Goal: Feedback & Contribution: Submit feedback/report problem

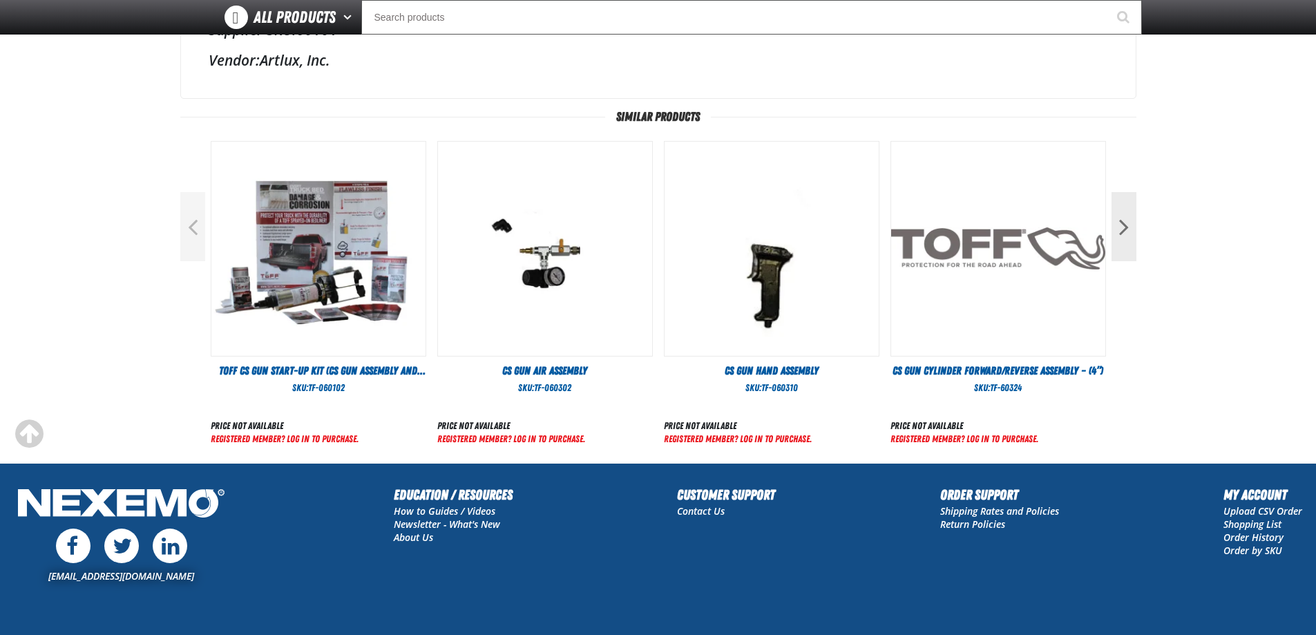
scroll to position [585, 0]
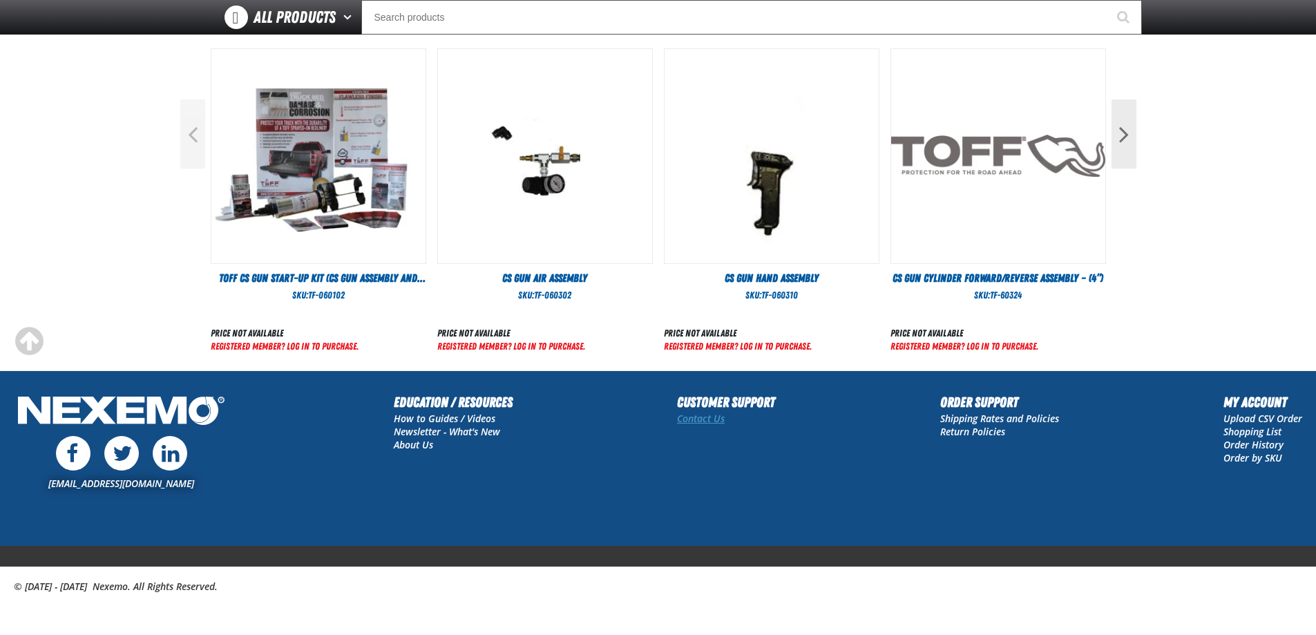
click at [715, 419] on link "Contact Us" at bounding box center [701, 418] width 48 height 13
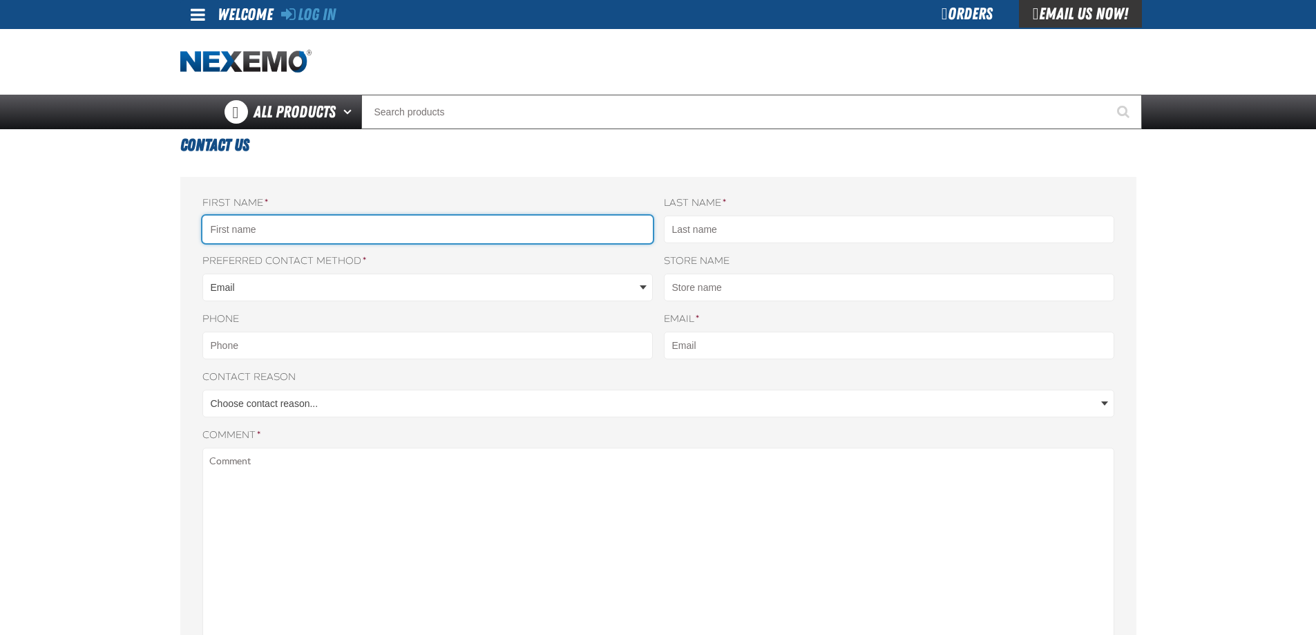
click at [473, 236] on input "First name *" at bounding box center [427, 229] width 450 height 28
type input "ANTHONY"
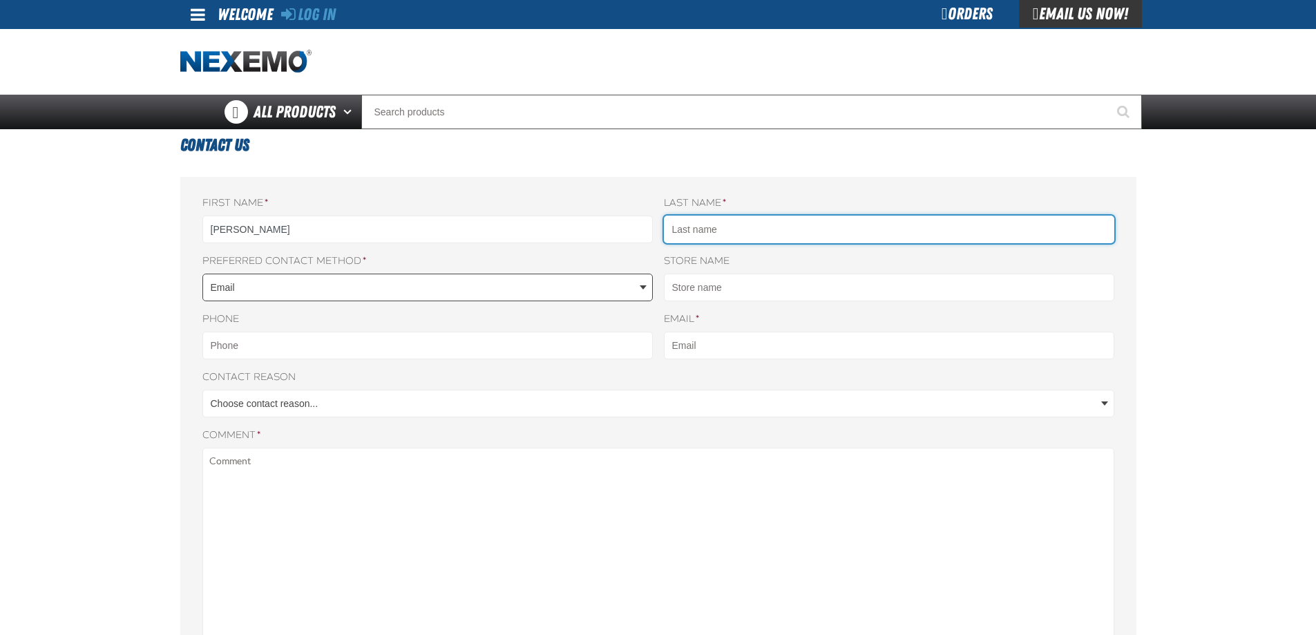
type input "BAZZOCCO"
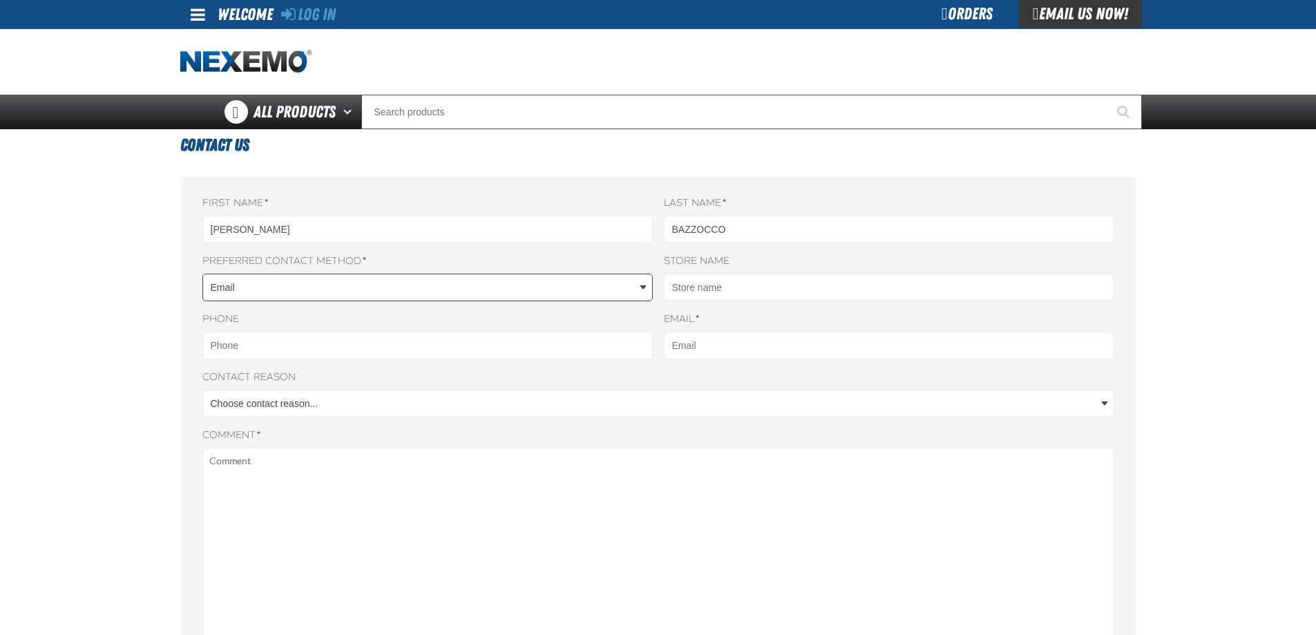
click at [394, 286] on body "Skip to Main Content Staging Site 5.1 Upgrade Site Log In Log In Welcome Log In…" at bounding box center [658, 583] width 1316 height 1167
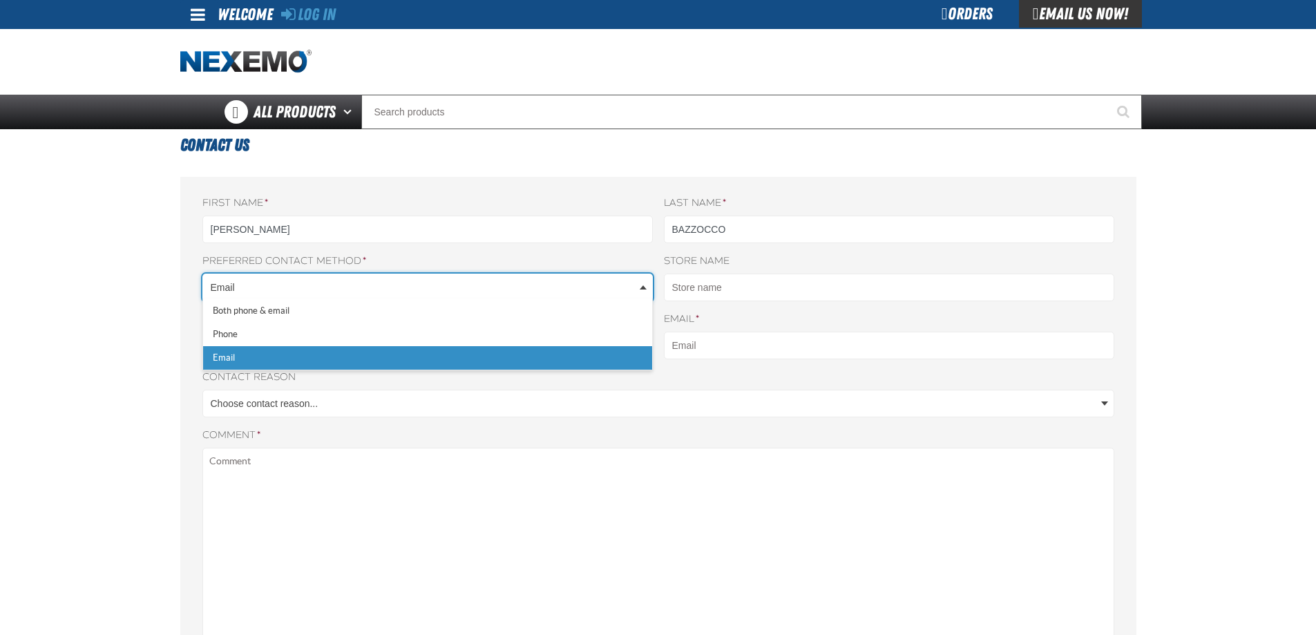
click at [809, 299] on body "Skip to Main Content Staging Site 5.1 Upgrade Site Log In Log In Welcome Log In…" at bounding box center [658, 583] width 1316 height 1167
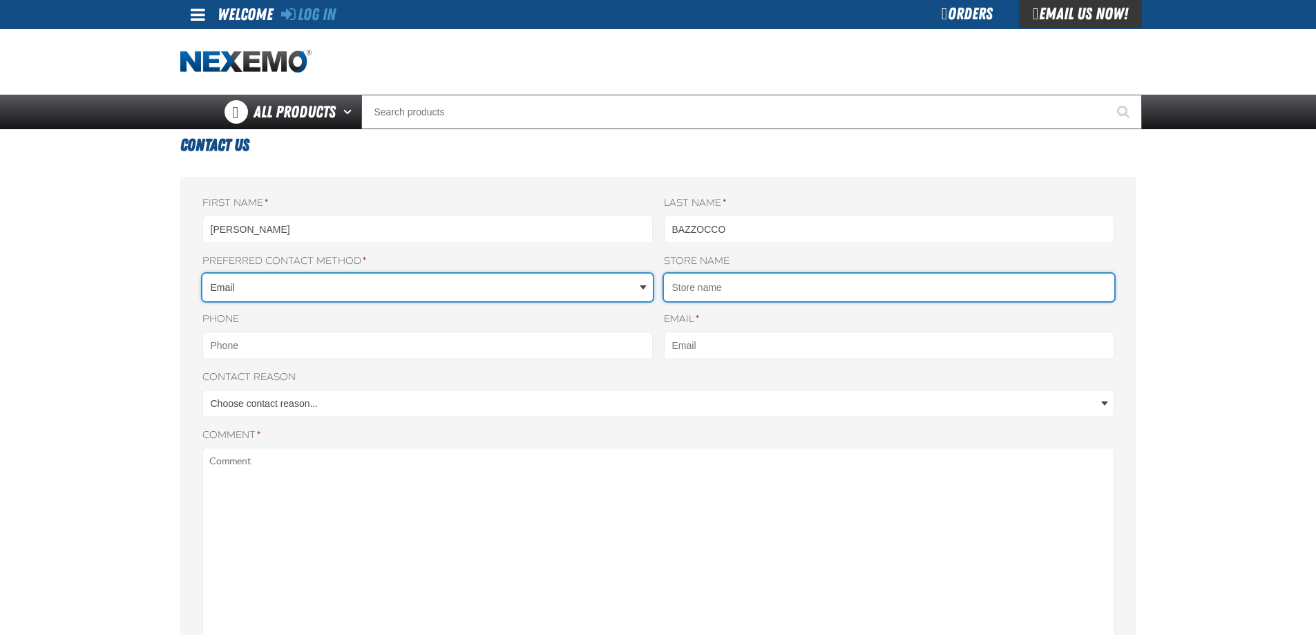
click at [785, 289] on input "Store name" at bounding box center [889, 287] width 450 height 28
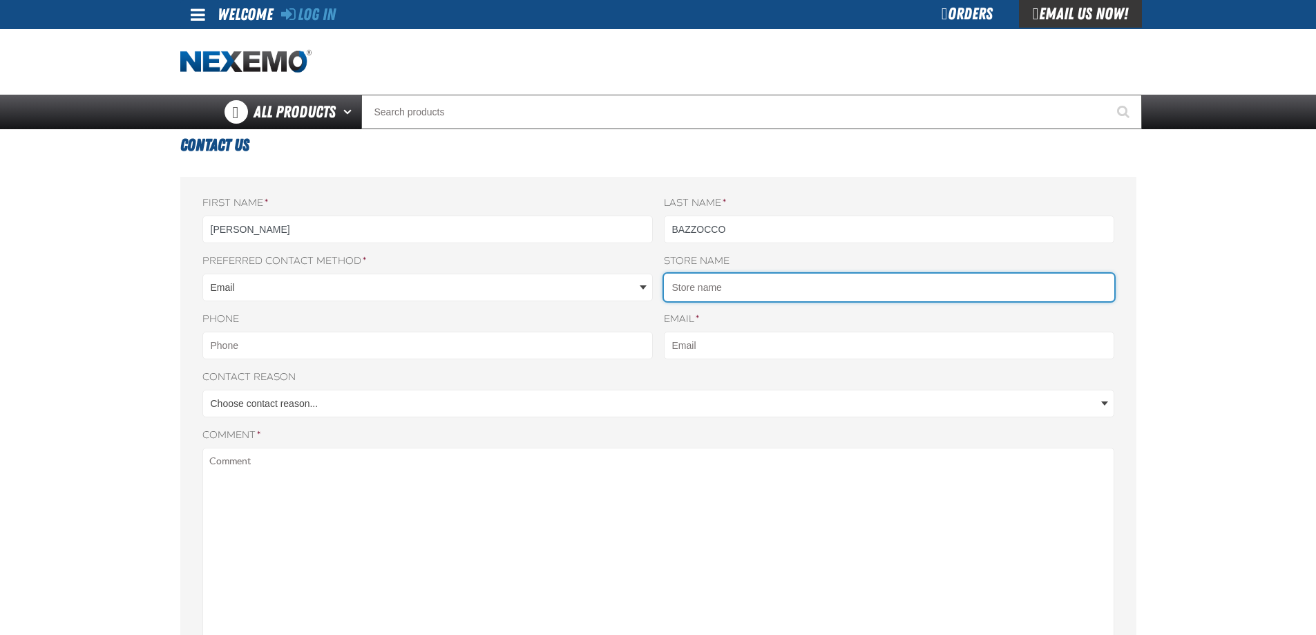
type input "CENTRAL FLROIDA CHRYSLER"
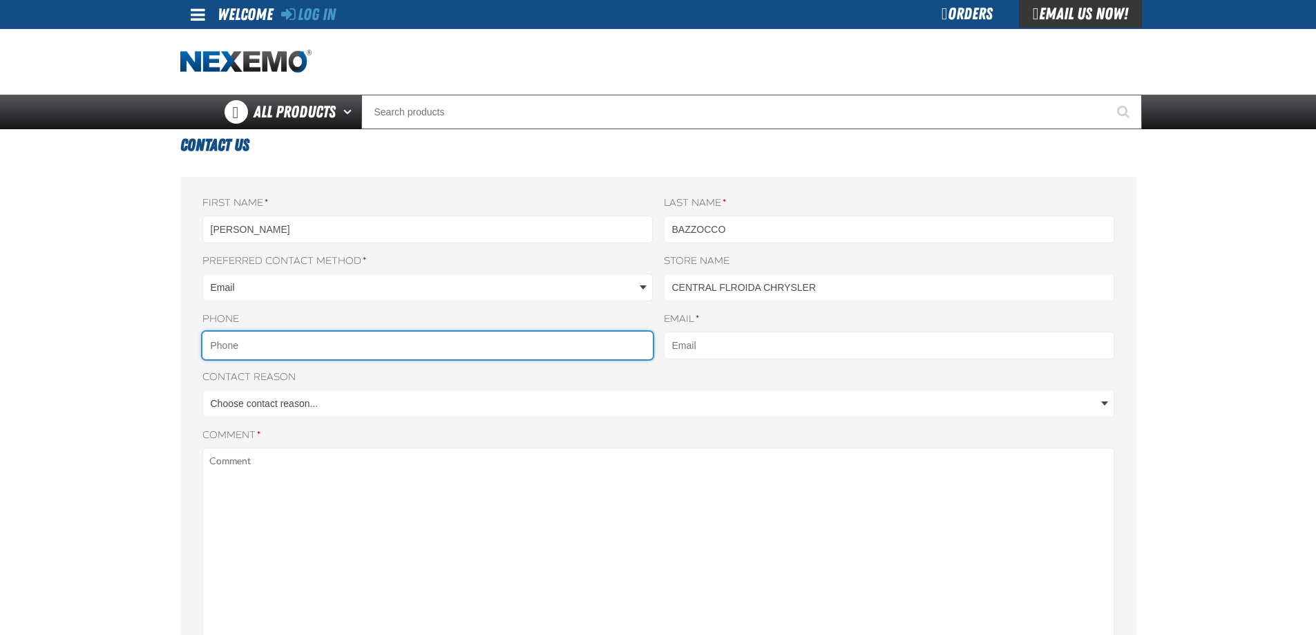
click at [420, 341] on input "Phone" at bounding box center [427, 346] width 450 height 28
type input "5155772780"
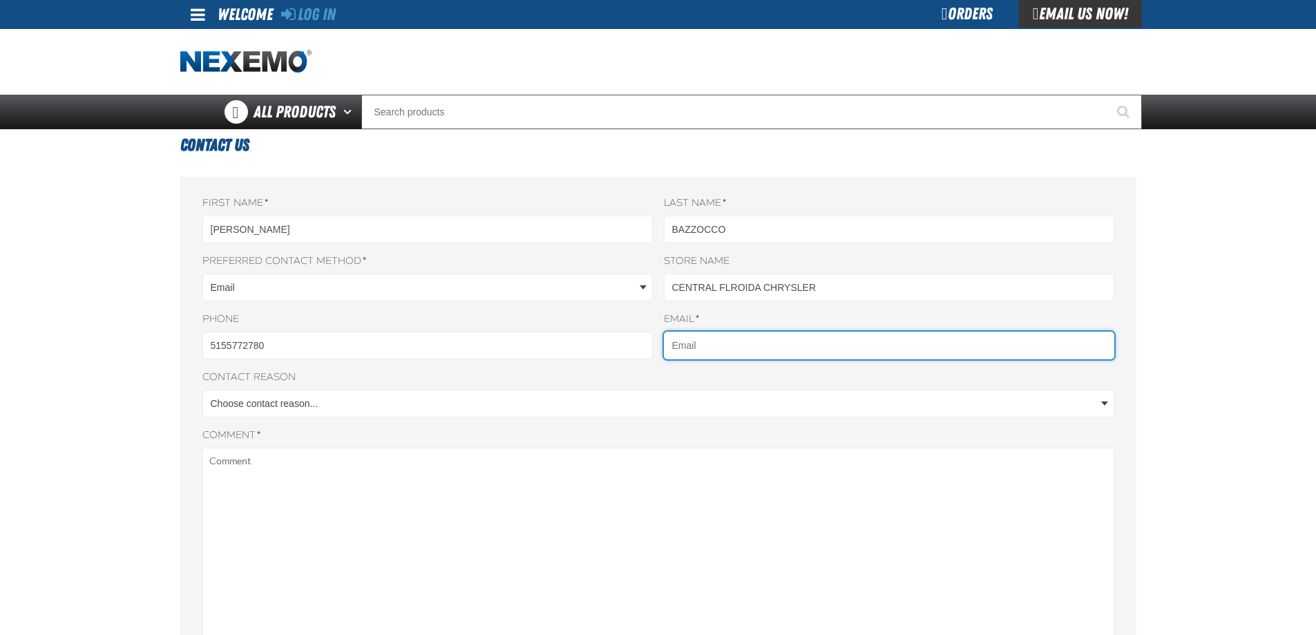
type input "abazzocco@centralfloridacdjr.com"
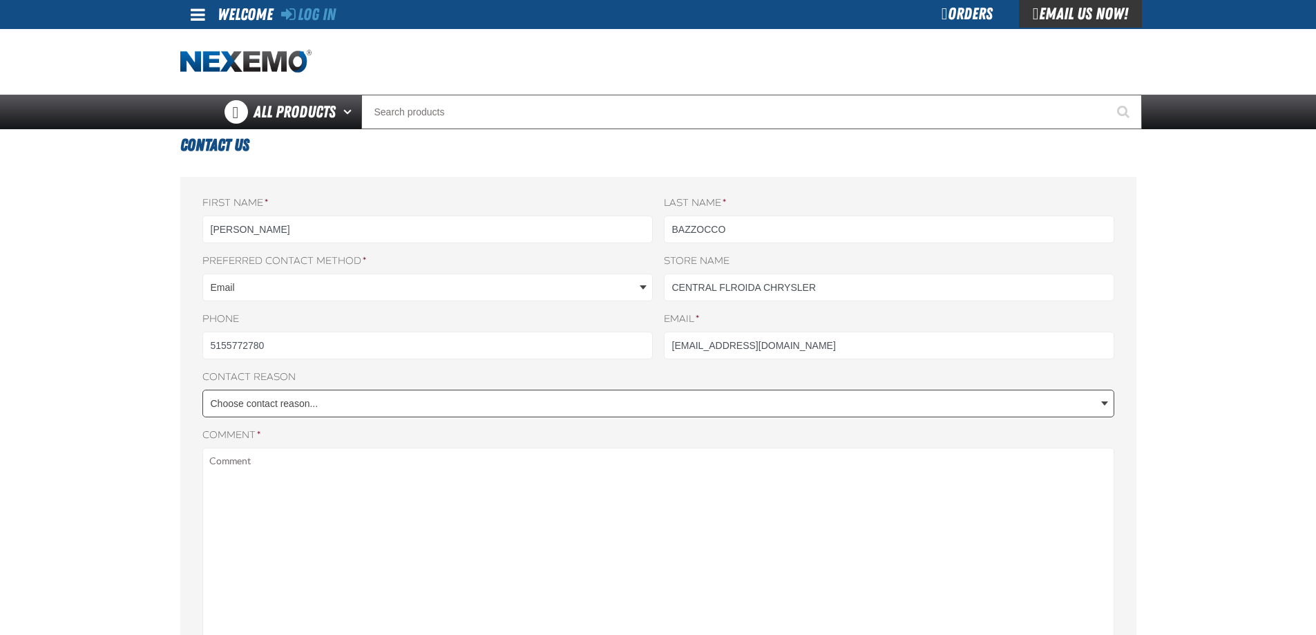
click at [434, 403] on body "Skip to Main Content Staging Site 5.1 Upgrade Site Log In Log In Welcome Log In…" at bounding box center [658, 583] width 1316 height 1167
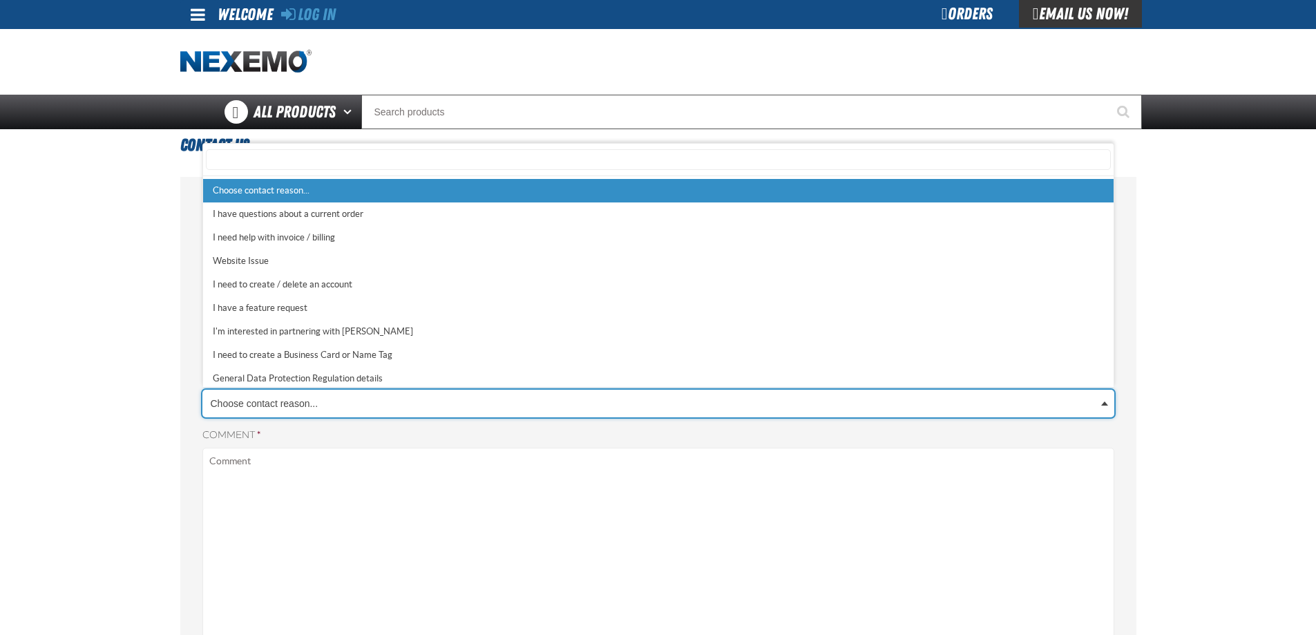
scroll to position [4, 0]
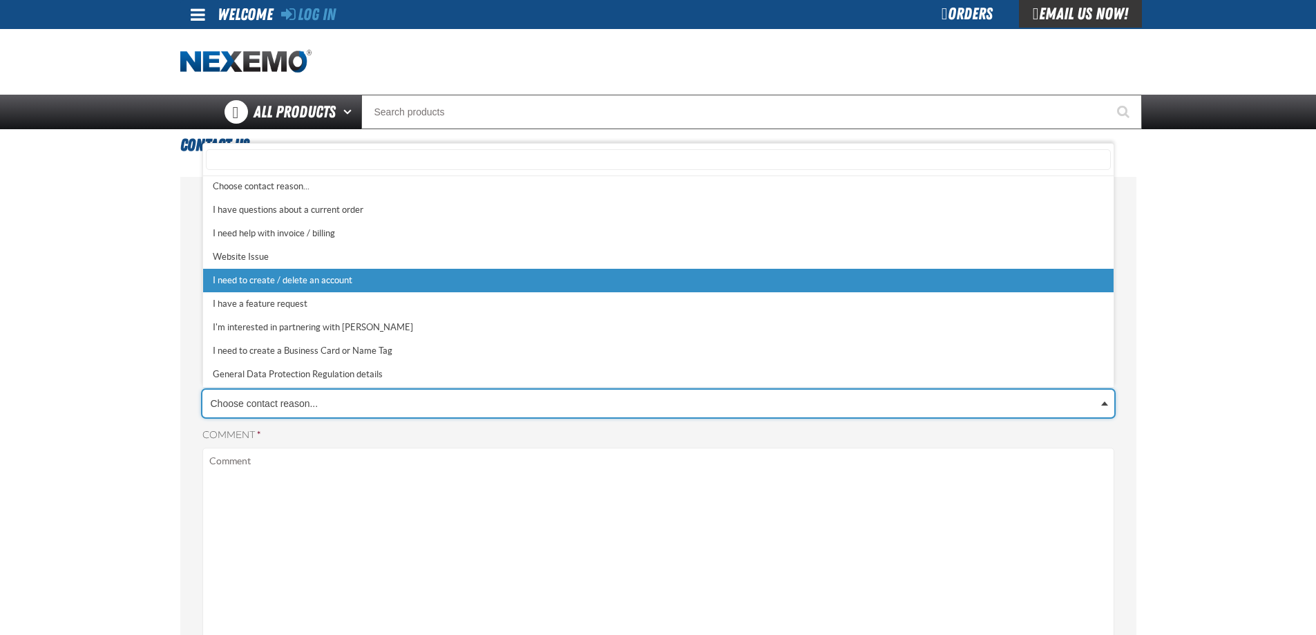
select select "5"
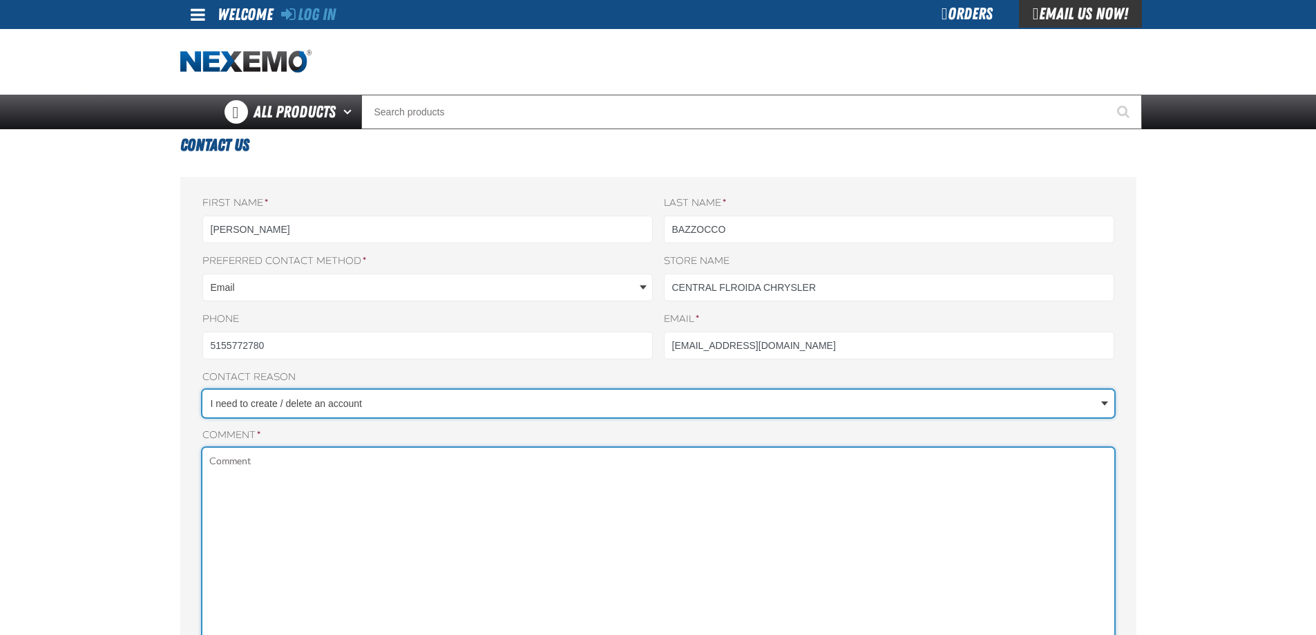
click at [340, 477] on textarea "Comment *" at bounding box center [658, 635] width 912 height 375
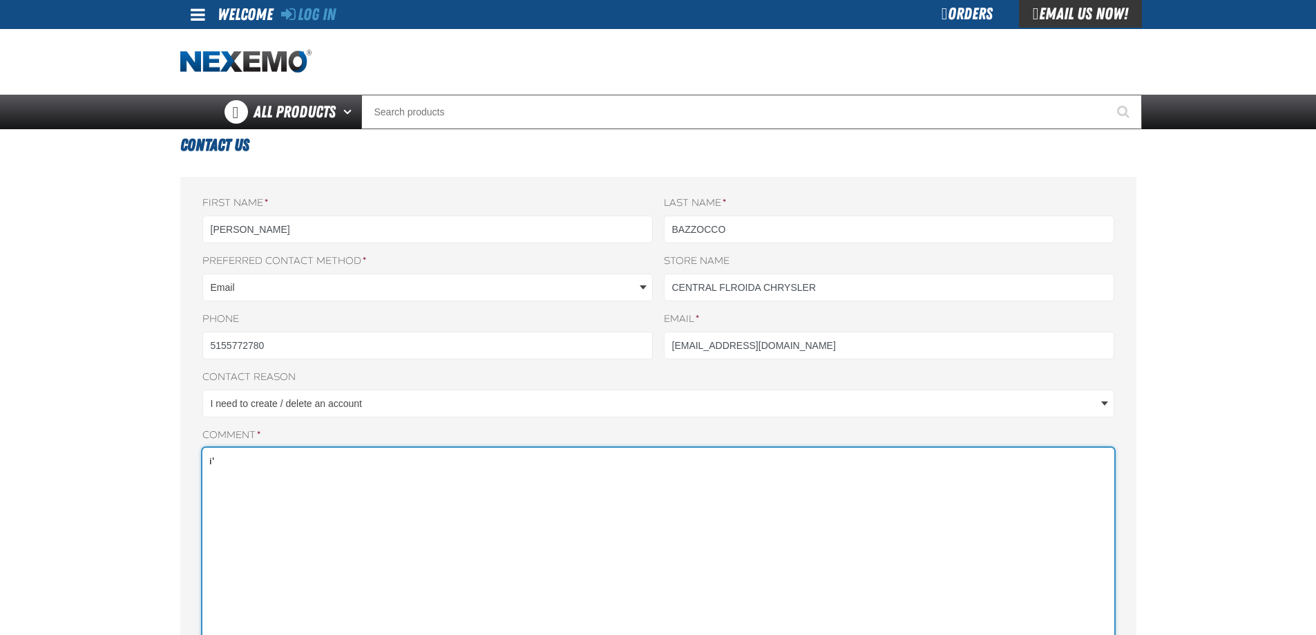
type textarea "i"
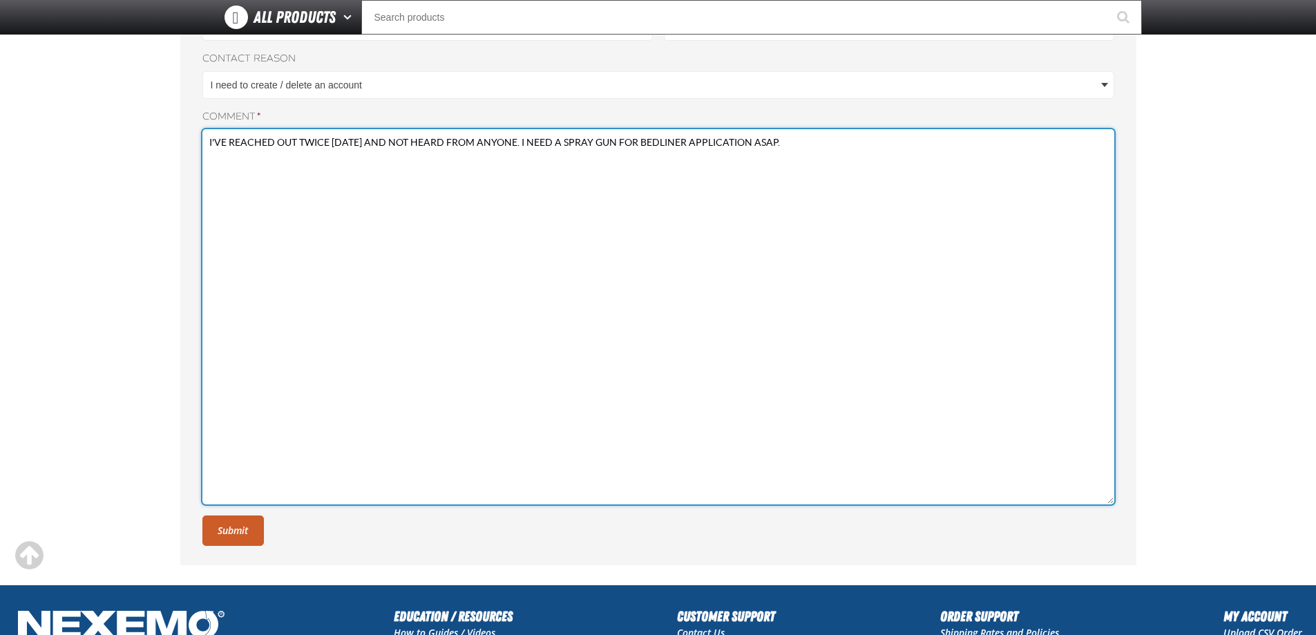
scroll to position [497, 0]
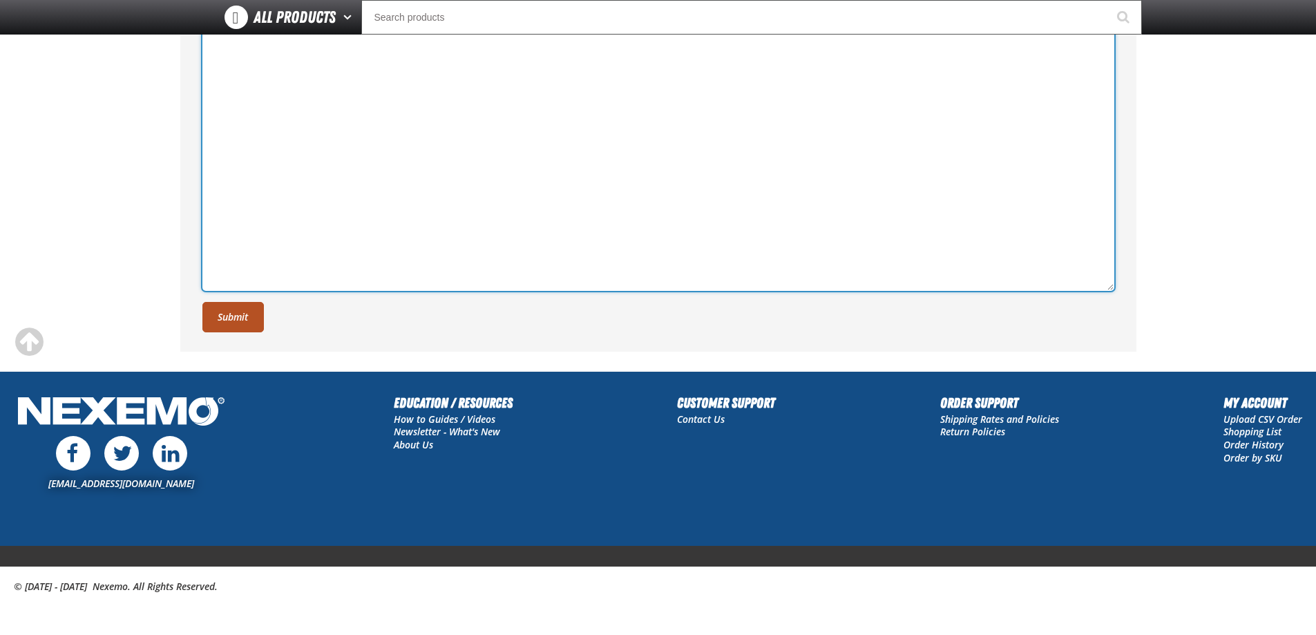
type textarea "I'VE REACHED OUT TWICE TODAY AND NOT HEARD FROM ANYONE. I NEED A SPRAY GUN FOR …"
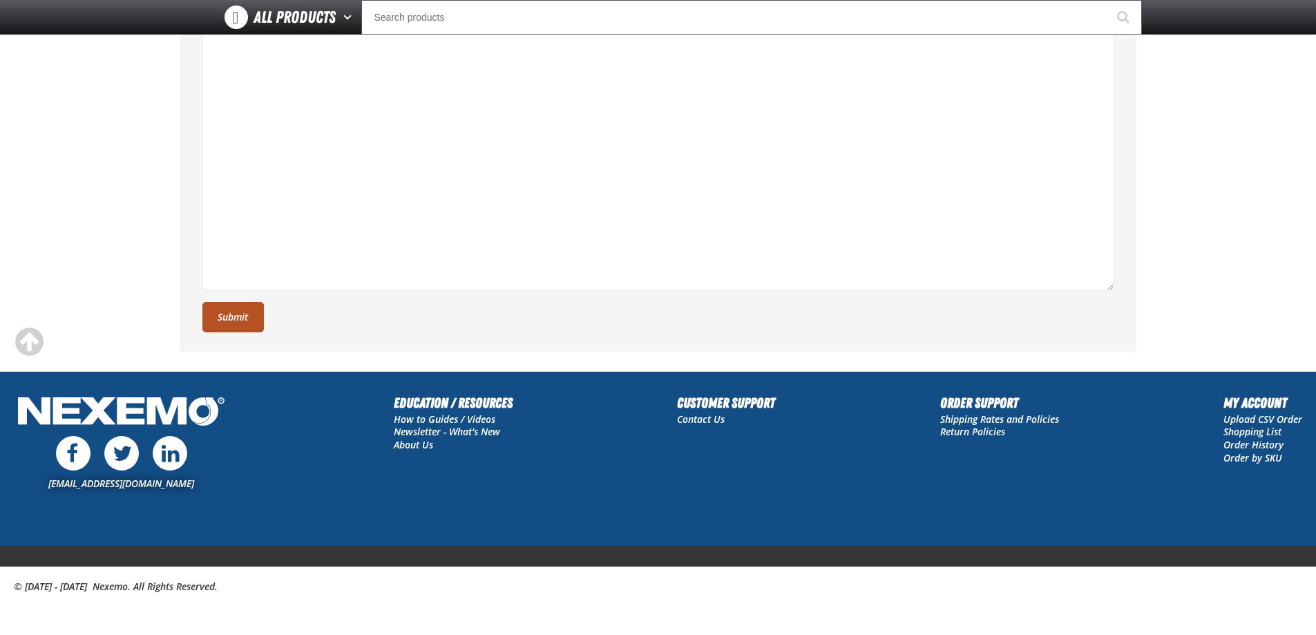
click at [214, 309] on button "Submit" at bounding box center [232, 317] width 61 height 30
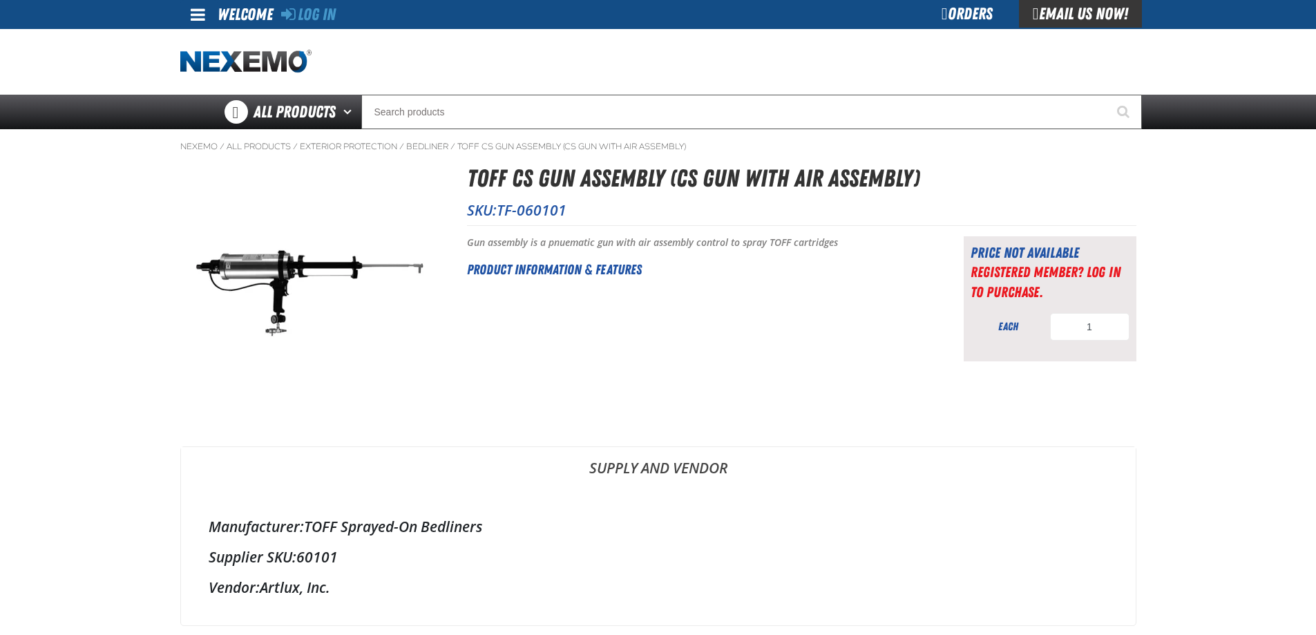
click at [955, 17] on div "Orders" at bounding box center [967, 14] width 104 height 28
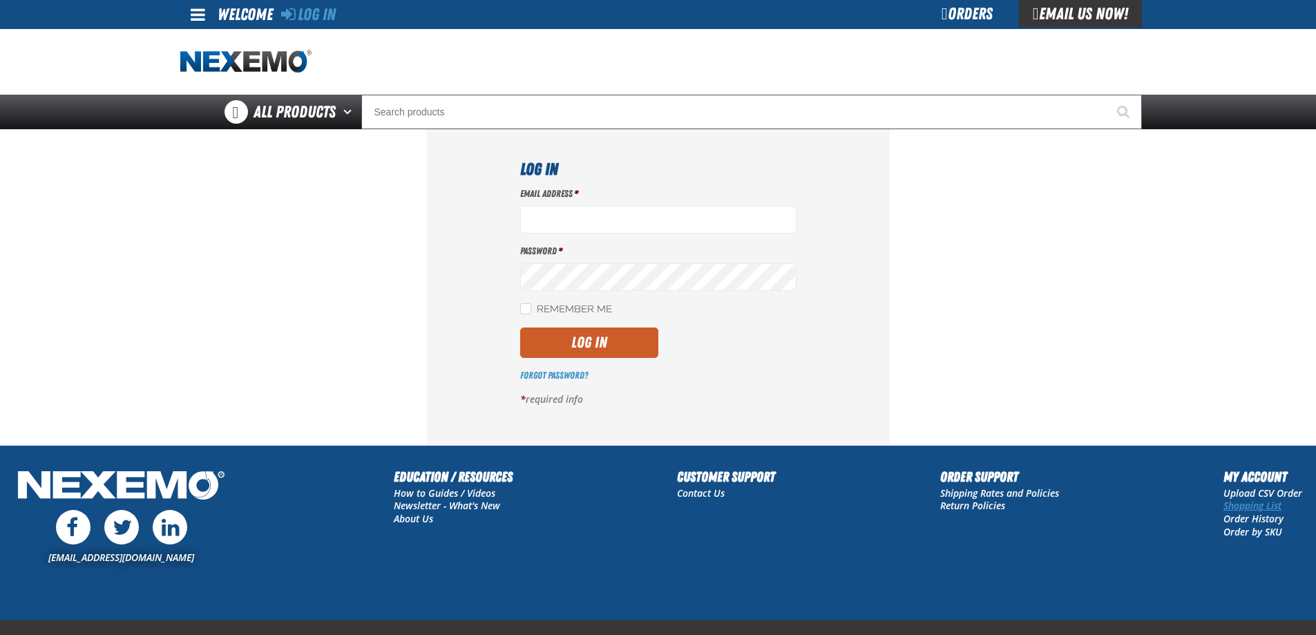
click at [1261, 504] on link "Shopping List" at bounding box center [1252, 505] width 58 height 13
click at [1283, 492] on link "Upload CSV Order" at bounding box center [1262, 492] width 79 height 13
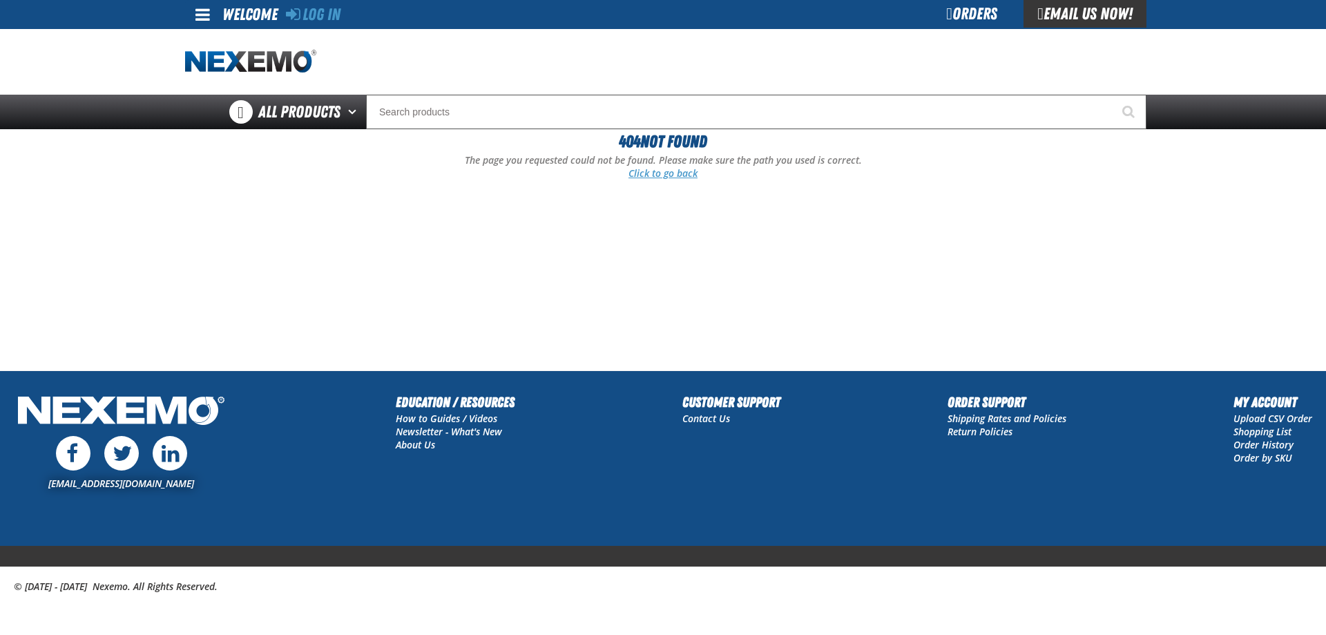
click at [662, 175] on link "Click to go back" at bounding box center [662, 172] width 69 height 13
